Goal: Information Seeking & Learning: Learn about a topic

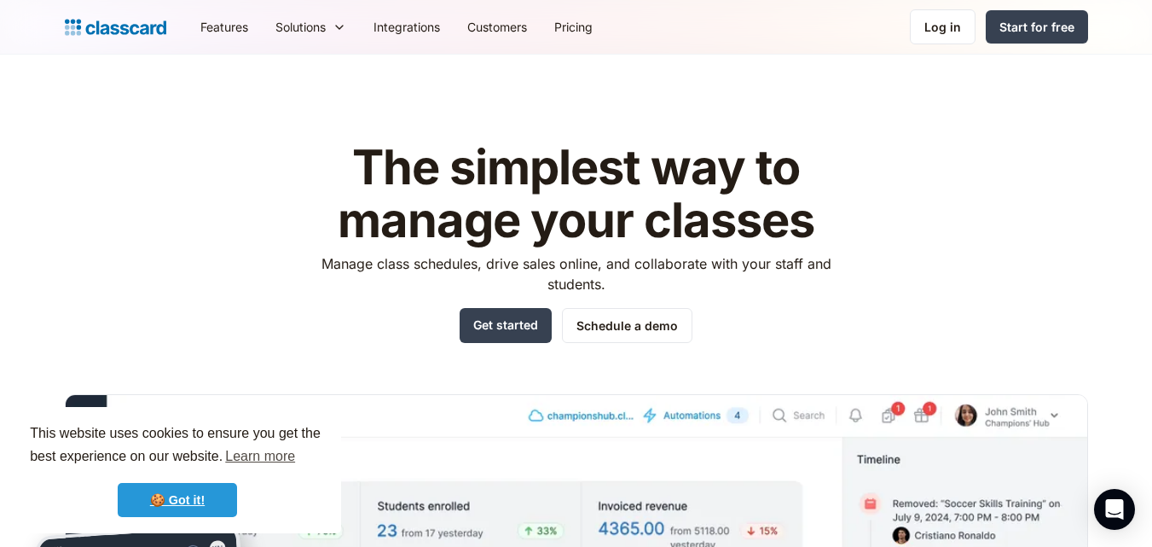
click at [155, 498] on link "🍪 Got it!" at bounding box center [177, 500] width 119 height 34
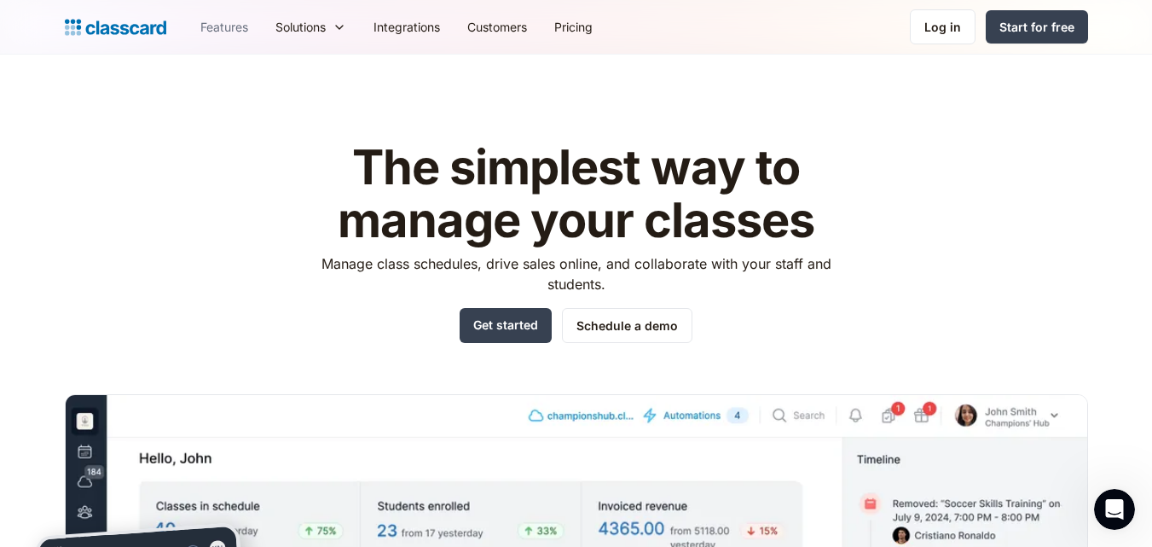
click at [233, 32] on link "Features" at bounding box center [224, 27] width 75 height 38
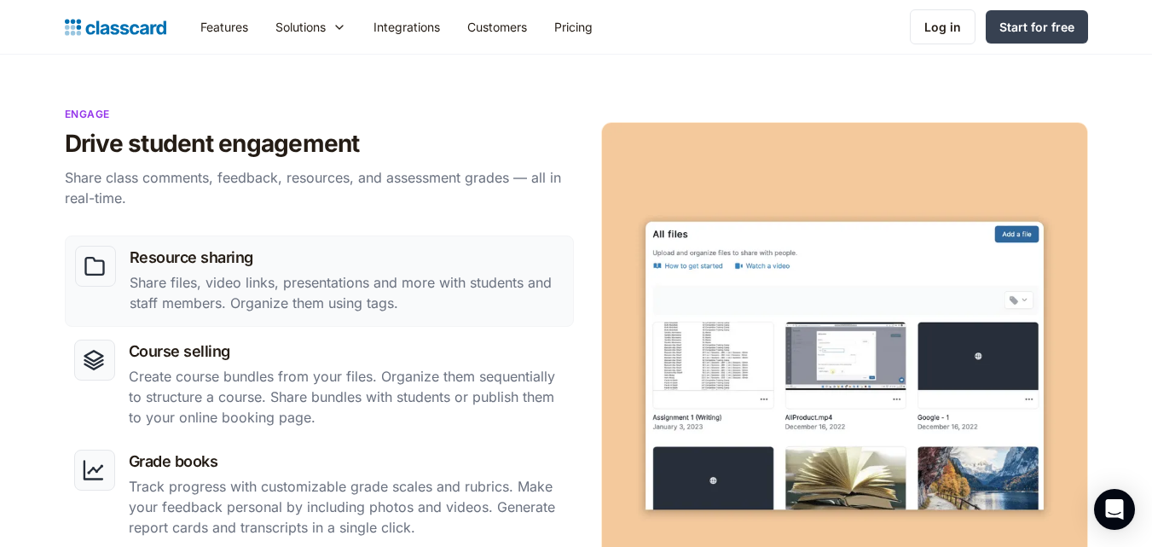
scroll to position [1384, 0]
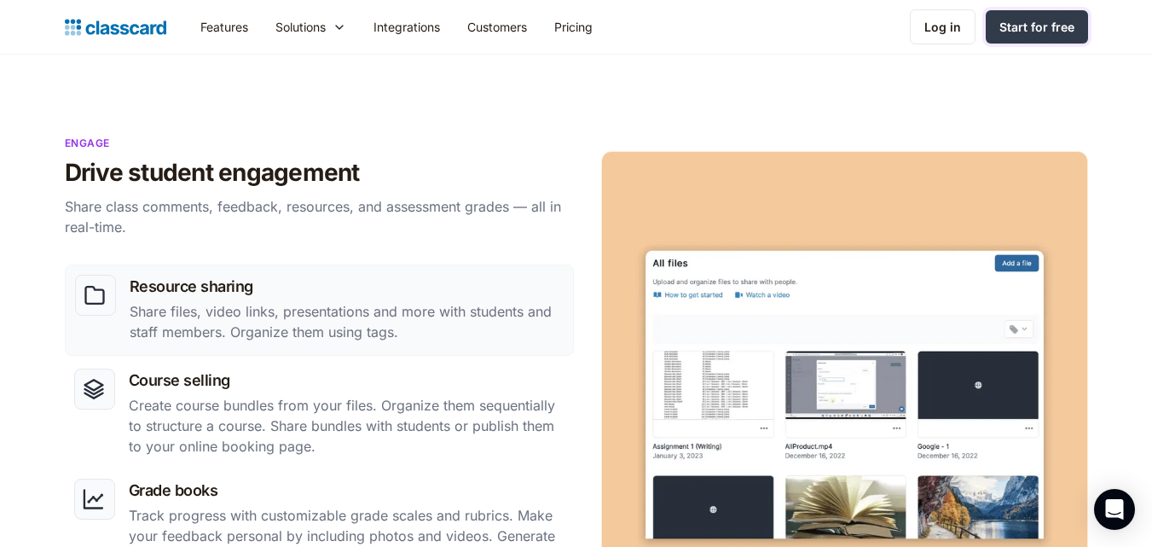
click at [1034, 23] on div "Start for free" at bounding box center [1036, 27] width 75 height 18
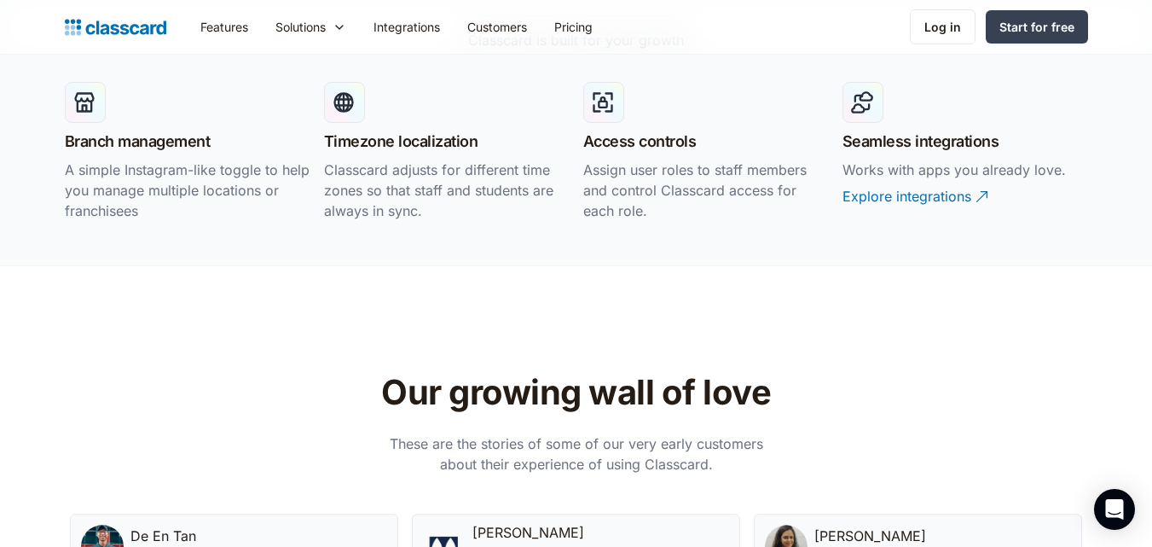
scroll to position [3506, 0]
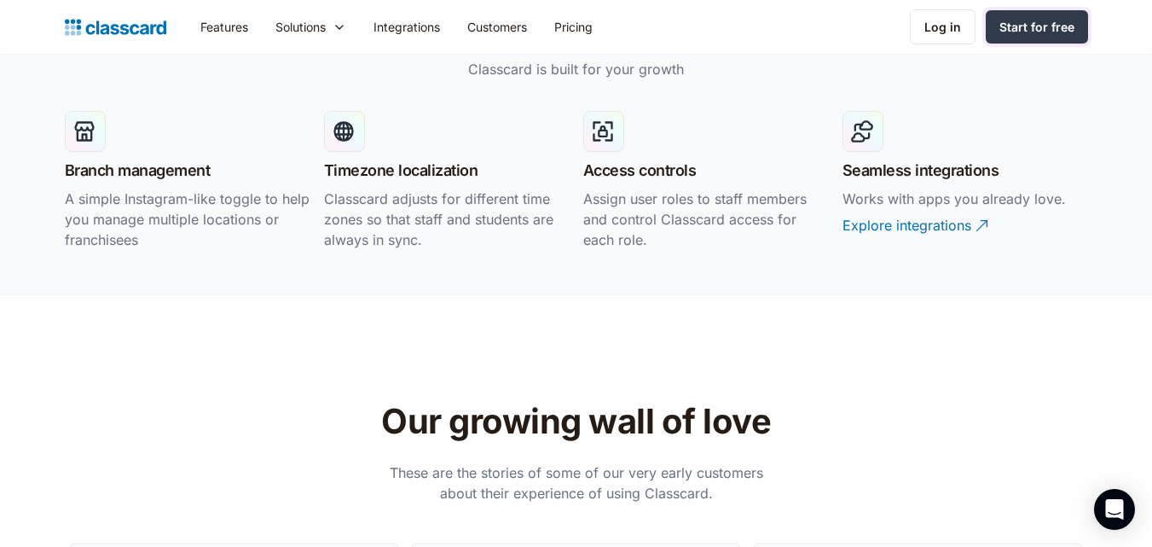
click at [997, 37] on link "Start for free" at bounding box center [1037, 26] width 102 height 33
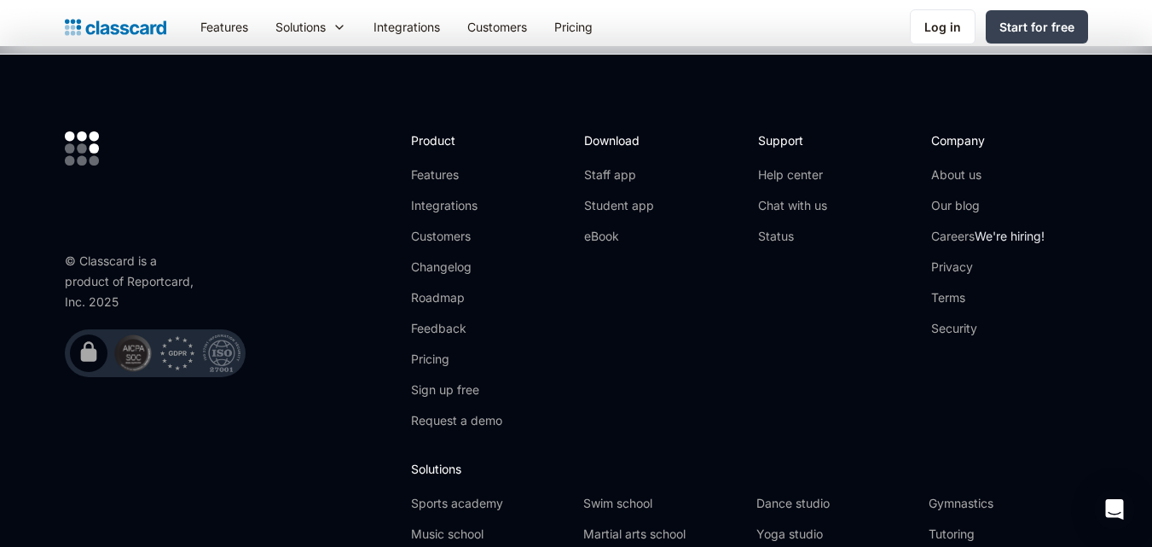
scroll to position [5215, 0]
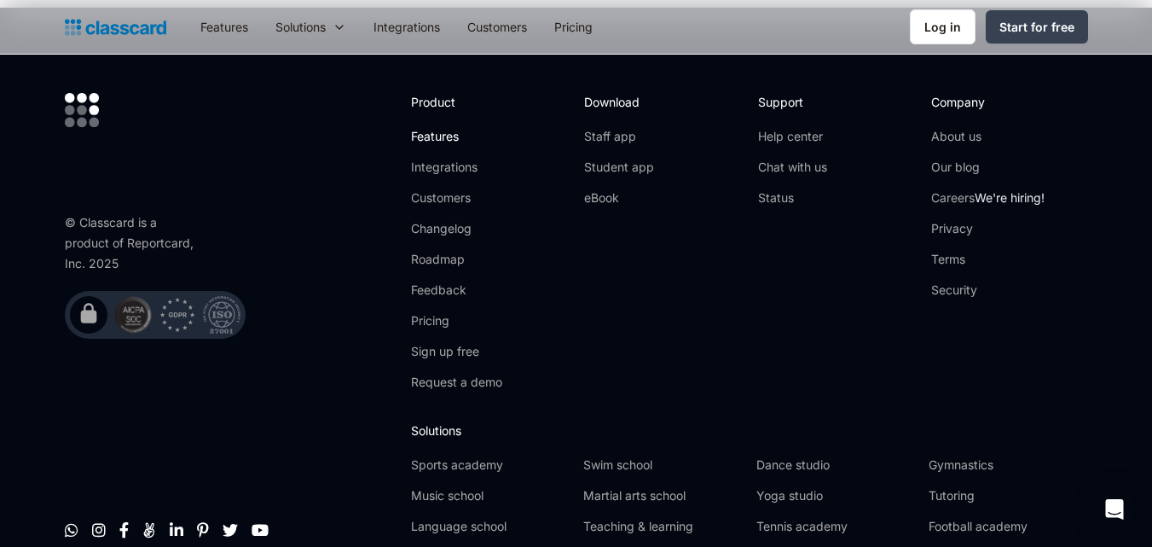
click at [443, 128] on link "Features" at bounding box center [456, 136] width 91 height 17
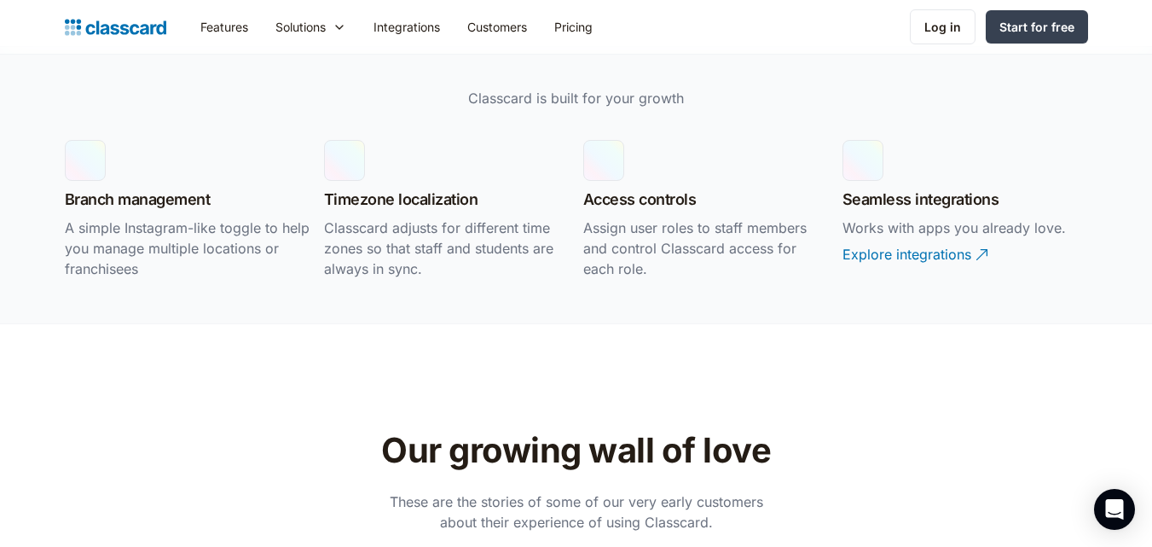
scroll to position [3467, 0]
